Goal: Check status: Check status

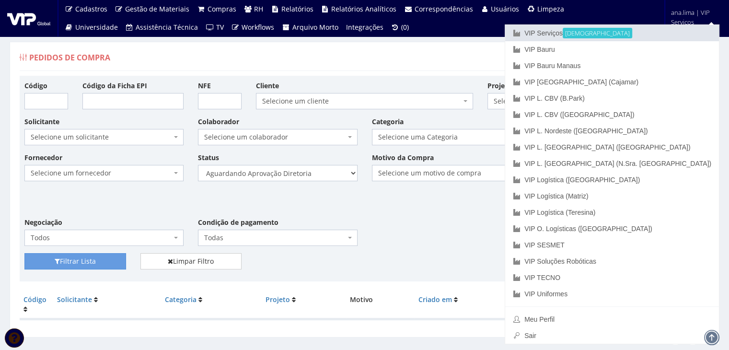
drag, startPoint x: 0, startPoint y: 0, endPoint x: 627, endPoint y: 43, distance: 628.6
click at [638, 33] on link "VIP Serviços Ativa" at bounding box center [612, 33] width 214 height 16
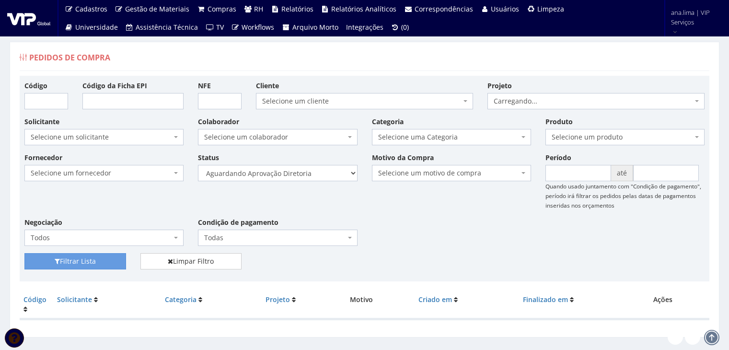
click at [319, 173] on select "Selecione um status Cancelado Aguardando Aprovação Diretoria Pedido Aprovado Ag…" at bounding box center [277, 173] width 159 height 16
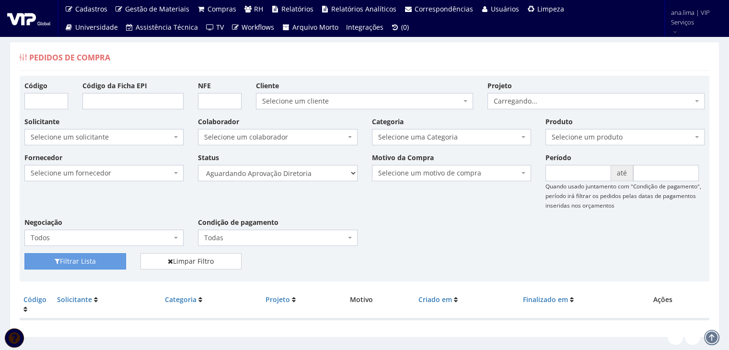
click at [198, 165] on select "Selecione um status Cancelado Aguardando Aprovação Diretoria Pedido Aprovado Ag…" at bounding box center [277, 173] width 159 height 16
click at [119, 256] on button "Filtrar Lista" at bounding box center [75, 261] width 102 height 16
drag, startPoint x: 0, startPoint y: 0, endPoint x: 301, endPoint y: 176, distance: 348.6
click at [301, 176] on select "Selecione um status Cancelado Aguardando Aprovação Diretoria Pedido Aprovado Ag…" at bounding box center [277, 173] width 159 height 16
select select "4"
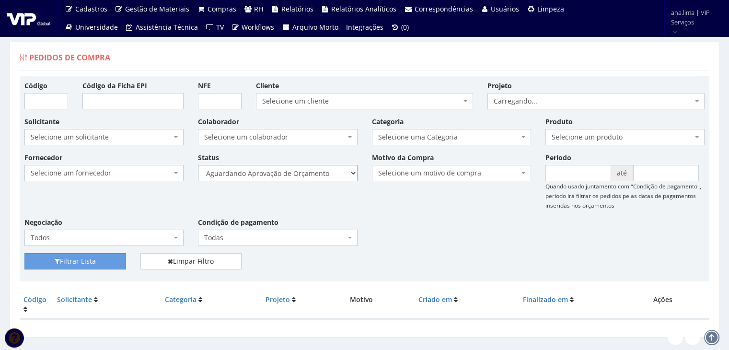
click at [198, 165] on select "Selecione um status Cancelado Aguardando Aprovação Diretoria Pedido Aprovado Ag…" at bounding box center [277, 173] width 159 height 16
click at [100, 264] on button "Filtrar Lista" at bounding box center [75, 261] width 102 height 16
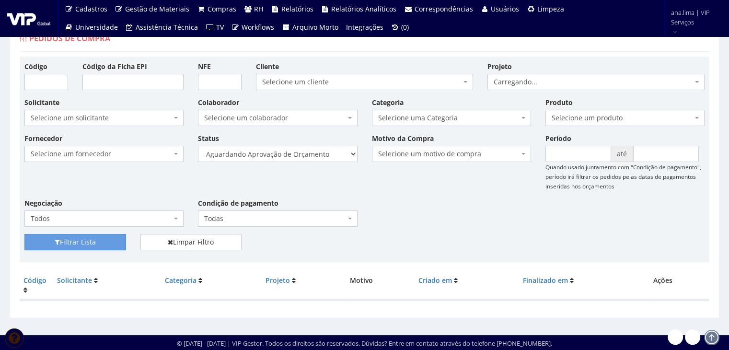
scroll to position [19, 0]
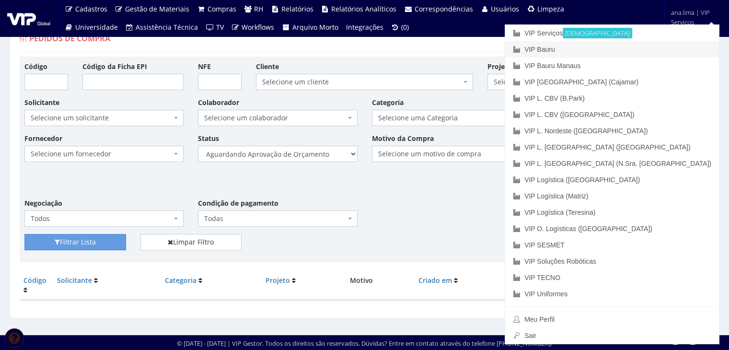
click at [653, 46] on link "VIP Bauru" at bounding box center [612, 49] width 214 height 16
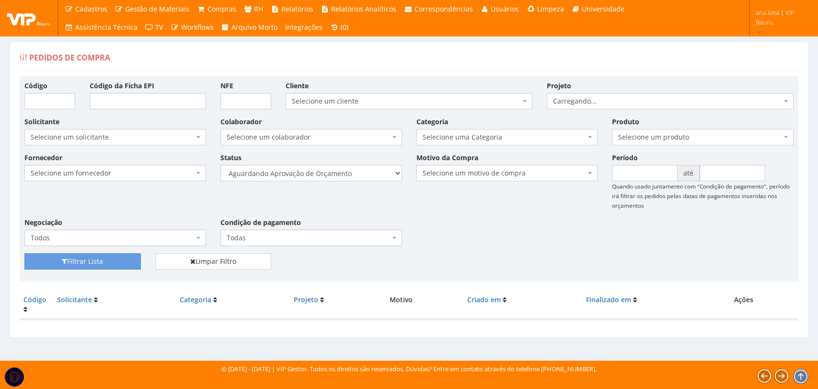
click at [344, 179] on select "Selecione um status Cancelado Aguardando Aprovação Diretoria Pedido Aprovado Ag…" at bounding box center [312, 173] width 182 height 16
select select "1"
click at [221, 165] on select "Selecione um status Cancelado Aguardando Aprovação Diretoria Pedido Aprovado Ag…" at bounding box center [312, 173] width 182 height 16
click at [132, 261] on button "Filtrar Lista" at bounding box center [82, 261] width 117 height 16
click at [344, 173] on select "Selecione um status Cancelado Aguardando Aprovação Diretoria Pedido Aprovado Ag…" at bounding box center [312, 173] width 182 height 16
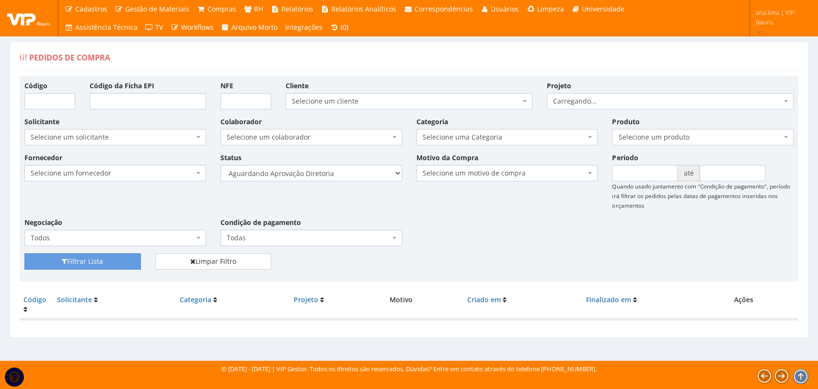
select select "4"
click at [221, 165] on select "Selecione um status Cancelado Aguardando Aprovação Diretoria Pedido Aprovado Ag…" at bounding box center [312, 173] width 182 height 16
click at [108, 262] on button "Filtrar Lista" at bounding box center [82, 261] width 117 height 16
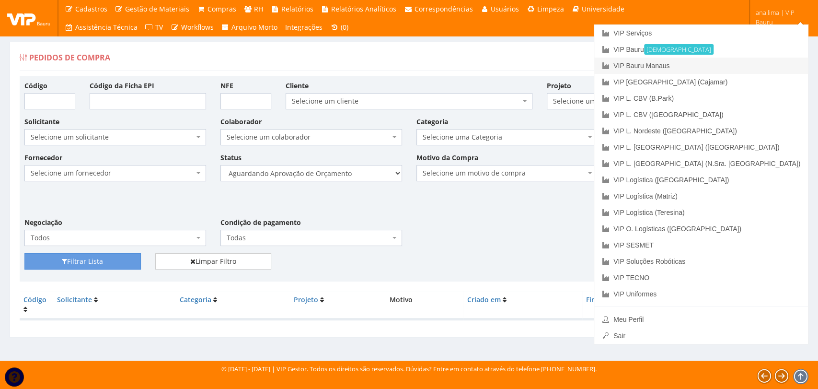
click at [756, 64] on link "VIP Bauru Manaus" at bounding box center [702, 66] width 214 height 16
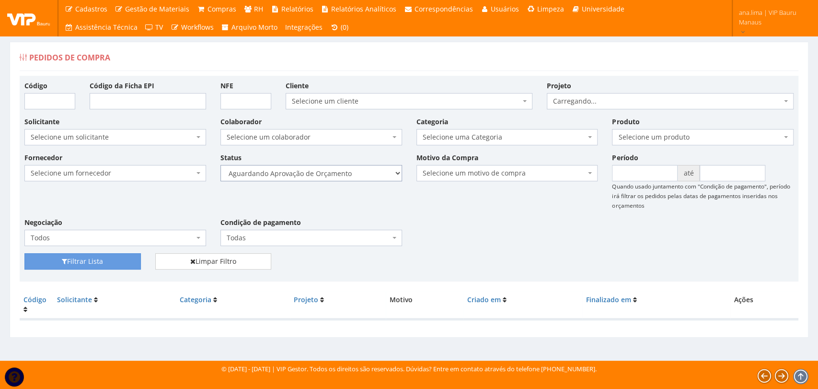
drag, startPoint x: 0, startPoint y: 0, endPoint x: 369, endPoint y: 180, distance: 410.9
click at [369, 177] on select "Selecione um status Cancelado Aguardando Aprovação Diretoria Pedido Aprovado Ag…" at bounding box center [312, 173] width 182 height 16
select select "1"
click at [221, 165] on select "Selecione um status Cancelado Aguardando Aprovação Diretoria Pedido Aprovado Ag…" at bounding box center [312, 173] width 182 height 16
click at [126, 263] on button "Filtrar Lista" at bounding box center [82, 261] width 117 height 16
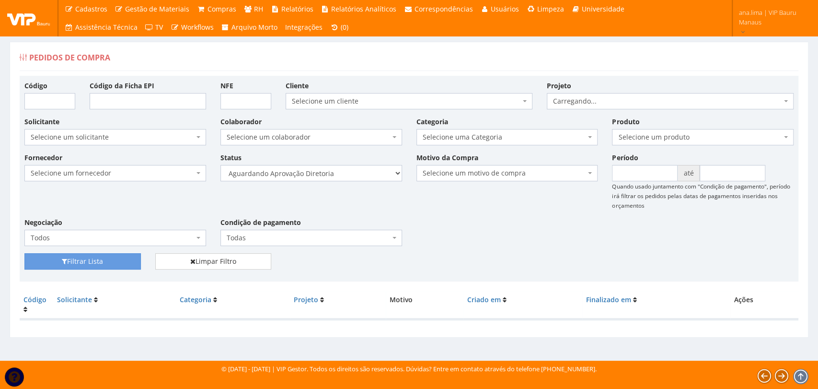
select select "4"
click at [221, 165] on select "Selecione um status Cancelado Aguardando Aprovação Diretoria Pedido Aprovado Ag…" at bounding box center [312, 173] width 182 height 16
drag, startPoint x: 126, startPoint y: 261, endPoint x: 199, endPoint y: 255, distance: 74.1
click at [127, 261] on button "Filtrar Lista" at bounding box center [82, 261] width 117 height 16
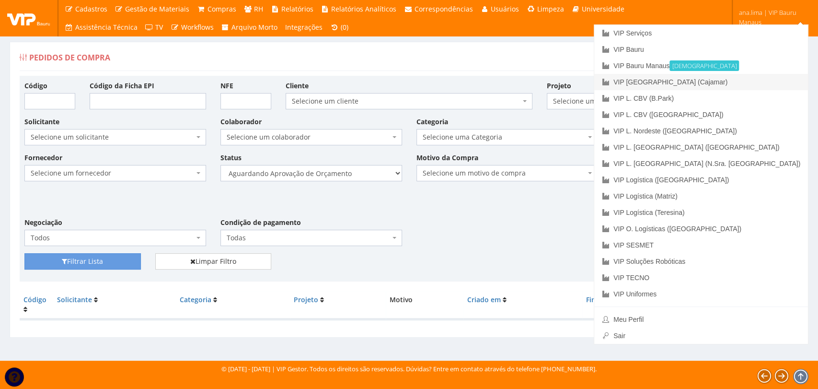
click at [773, 83] on link "VIP [GEOGRAPHIC_DATA] (Cajamar)" at bounding box center [702, 82] width 214 height 16
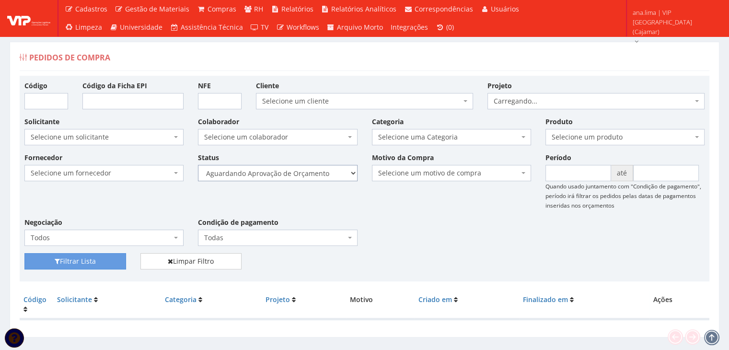
click at [336, 175] on select "Selecione um status Cancelado Aguardando Aprovação Diretoria Pedido Aprovado Ag…" at bounding box center [277, 173] width 159 height 16
select select "1"
click at [198, 165] on select "Selecione um status Cancelado Aguardando Aprovação Diretoria Pedido Aprovado Ag…" at bounding box center [277, 173] width 159 height 16
click at [105, 262] on button "Filtrar Lista" at bounding box center [75, 261] width 102 height 16
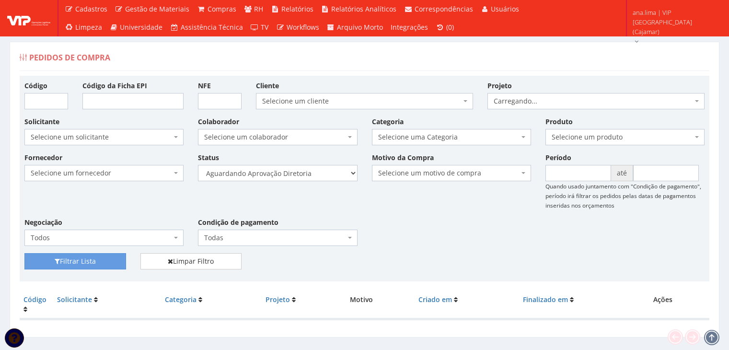
click at [318, 172] on select "Selecione um status Cancelado Aguardando Aprovação Diretoria Pedido Aprovado Ag…" at bounding box center [277, 173] width 159 height 16
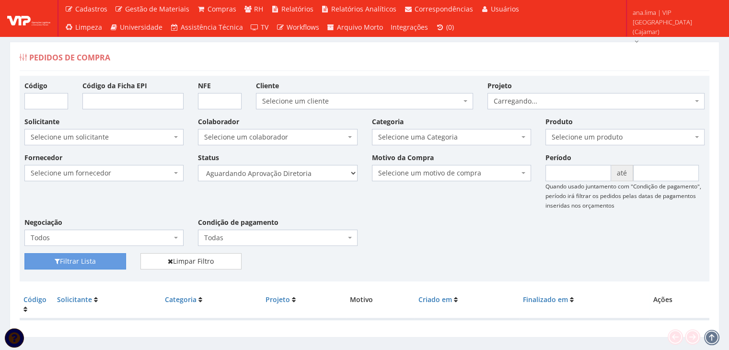
select select "4"
click at [198, 165] on select "Selecione um status Cancelado Aguardando Aprovação Diretoria Pedido Aprovado Ag…" at bounding box center [277, 173] width 159 height 16
click at [110, 262] on button "Filtrar Lista" at bounding box center [75, 261] width 102 height 16
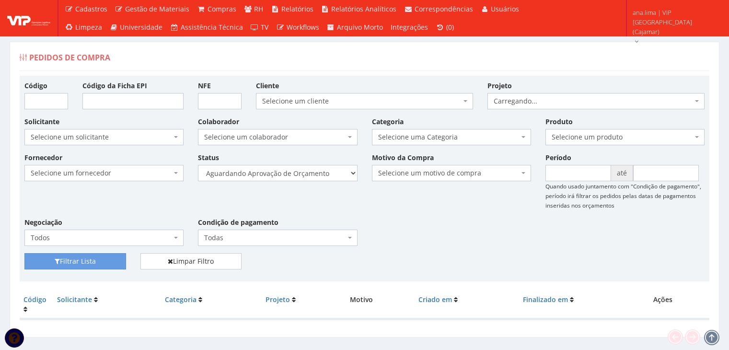
scroll to position [19, 0]
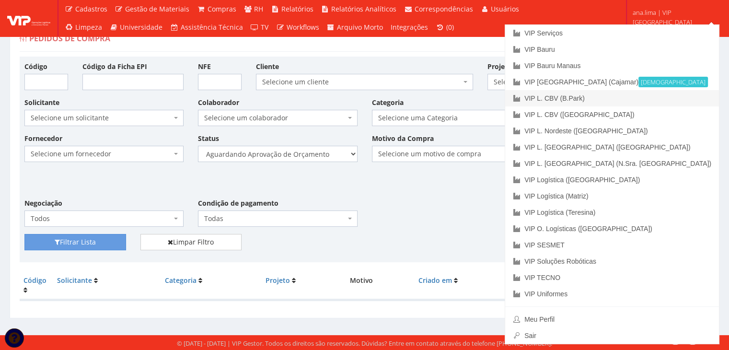
click at [669, 95] on link "VIP L. CBV (B.Park)" at bounding box center [612, 98] width 214 height 16
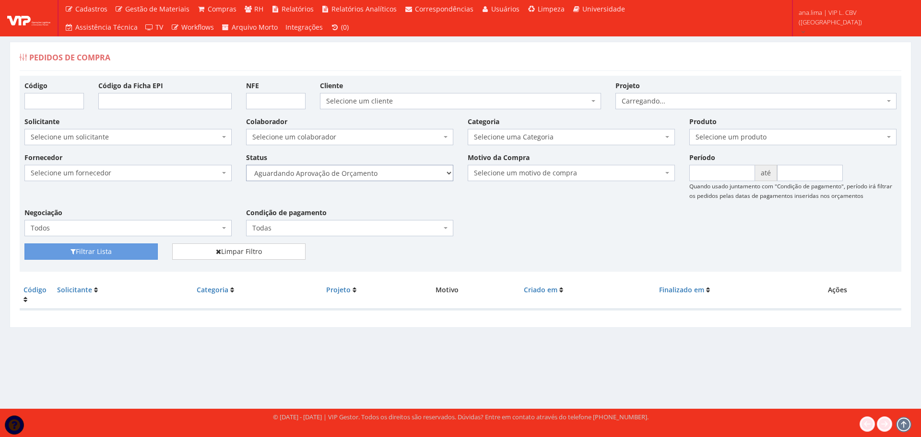
drag, startPoint x: 401, startPoint y: 175, endPoint x: 401, endPoint y: 179, distance: 4.8
click at [401, 175] on select "Selecione um status Cancelado Aguardando Aprovação Diretoria Pedido Aprovado Ag…" at bounding box center [349, 173] width 207 height 16
select select "1"
click at [246, 165] on select "Selecione um status Cancelado Aguardando Aprovação Diretoria Pedido Aprovado Ag…" at bounding box center [349, 173] width 207 height 16
click at [126, 257] on button "Filtrar Lista" at bounding box center [90, 252] width 133 height 16
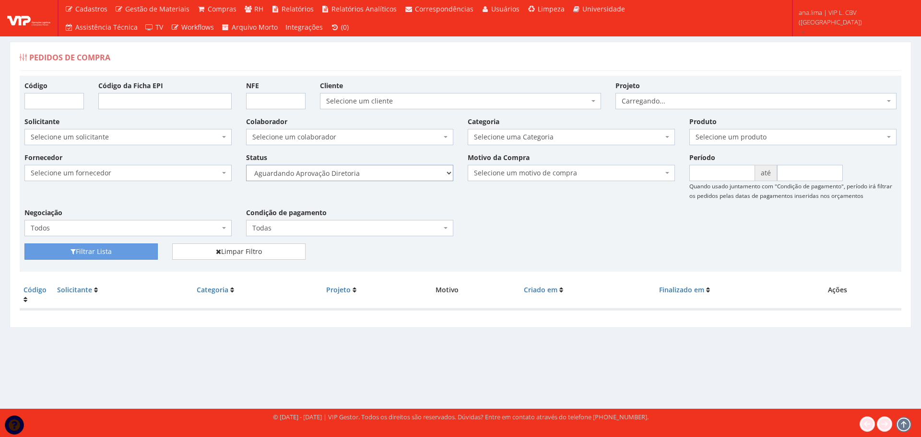
click at [377, 178] on select "Selecione um status Cancelado Aguardando Aprovação Diretoria Pedido Aprovado Ag…" at bounding box center [349, 173] width 207 height 16
select select "4"
click at [246, 165] on select "Selecione um status Cancelado Aguardando Aprovação Diretoria Pedido Aprovado Ag…" at bounding box center [349, 173] width 207 height 16
click at [128, 254] on button "Filtrar Lista" at bounding box center [90, 252] width 133 height 16
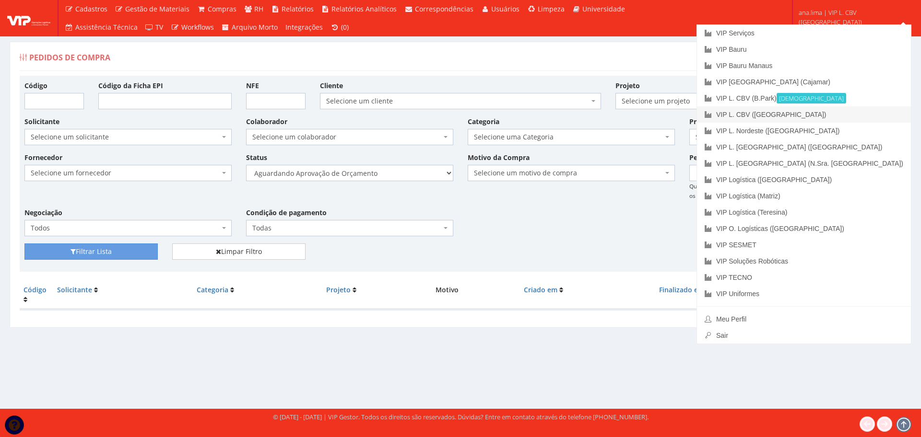
click at [868, 118] on link "VIP L. CBV ([GEOGRAPHIC_DATA])" at bounding box center [804, 114] width 214 height 16
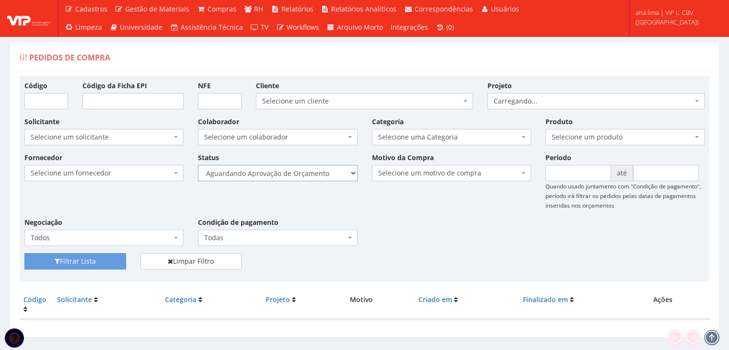
click at [293, 175] on select "Selecione um status Cancelado Aguardando Aprovação Diretoria Pedido Aprovado Ag…" at bounding box center [277, 173] width 159 height 16
click at [198, 165] on select "Selecione um status Cancelado Aguardando Aprovação Diretoria Pedido Aprovado Ag…" at bounding box center [277, 173] width 159 height 16
click at [292, 176] on select "Selecione um status Cancelado Aguardando Aprovação Diretoria Pedido Aprovado Ag…" at bounding box center [277, 173] width 159 height 16
select select "1"
click at [198, 165] on select "Selecione um status Cancelado Aguardando Aprovação Diretoria Pedido Aprovado Ag…" at bounding box center [277, 173] width 159 height 16
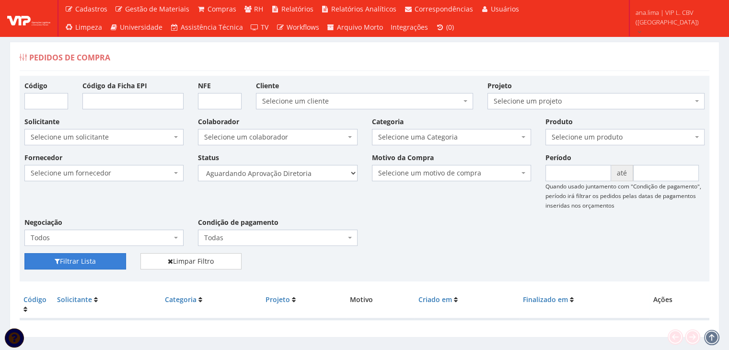
click at [100, 256] on button "Filtrar Lista" at bounding box center [75, 261] width 102 height 16
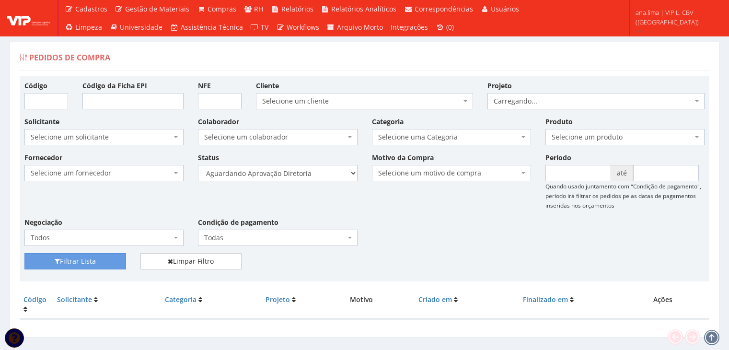
click at [304, 176] on select "Selecione um status Cancelado Aguardando Aprovação Diretoria Pedido Aprovado Ag…" at bounding box center [277, 173] width 159 height 16
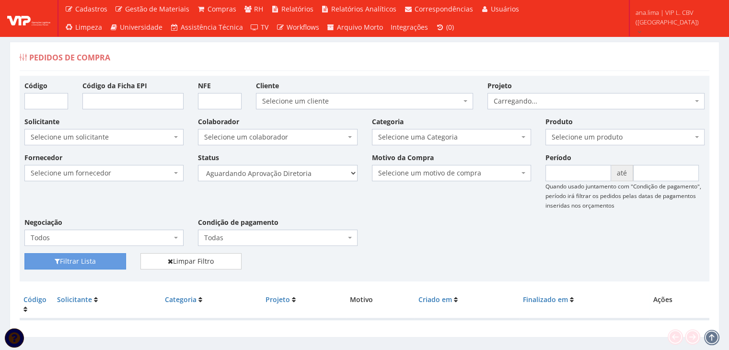
select select "4"
click at [198, 165] on select "Selecione um status Cancelado Aguardando Aprovação Diretoria Pedido Aprovado Ag…" at bounding box center [277, 173] width 159 height 16
click at [85, 265] on button "Filtrar Lista" at bounding box center [75, 261] width 102 height 16
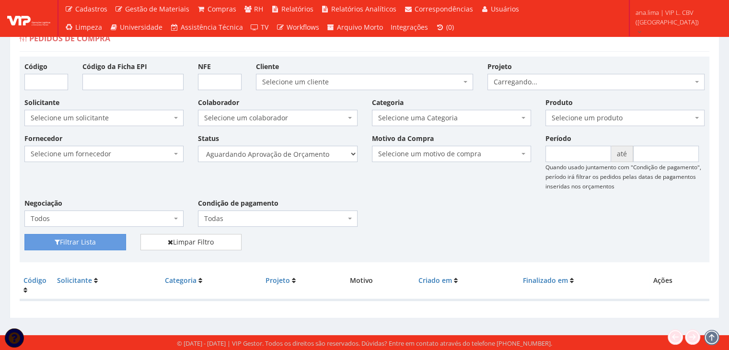
scroll to position [19, 0]
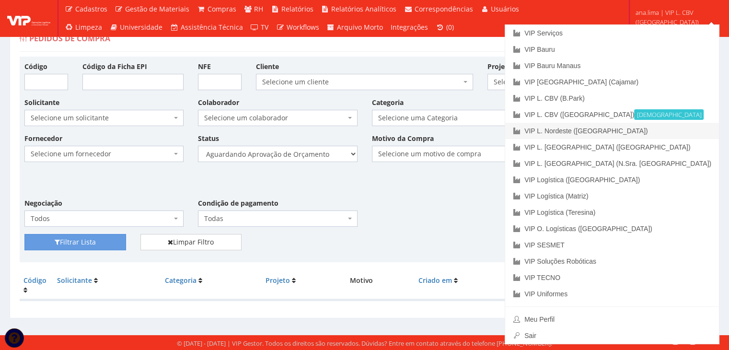
click at [662, 133] on link "VIP L. Nordeste ([GEOGRAPHIC_DATA])" at bounding box center [612, 131] width 214 height 16
